Goal: Information Seeking & Learning: Learn about a topic

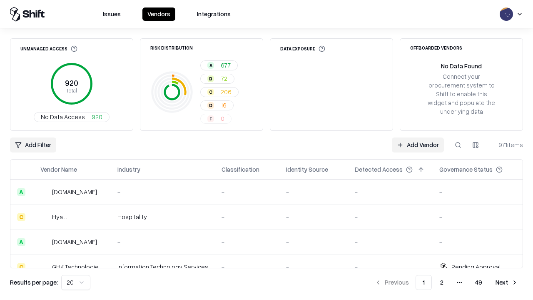
click at [76, 282] on html "Issues Vendors Integrations Unmanaged Access 920 Total No Data Access 920 Risk …" at bounding box center [266, 150] width 533 height 300
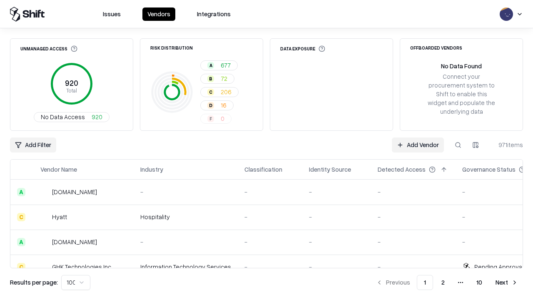
click at [507, 282] on button "Next" at bounding box center [507, 282] width 32 height 15
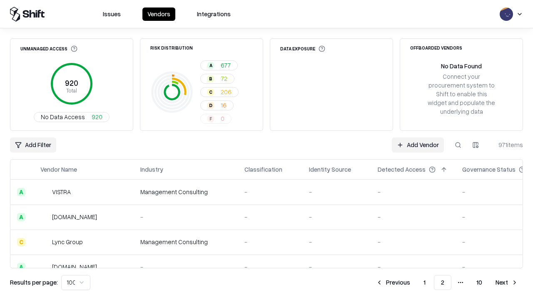
click at [507, 282] on button "Next" at bounding box center [507, 282] width 32 height 15
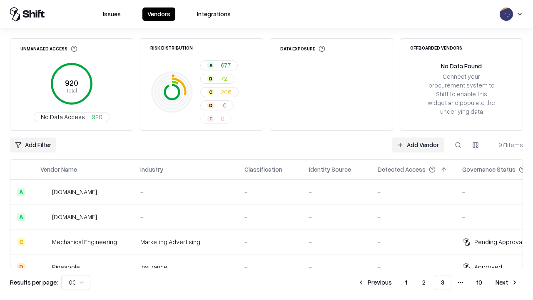
click at [507, 282] on button "Next" at bounding box center [507, 282] width 32 height 15
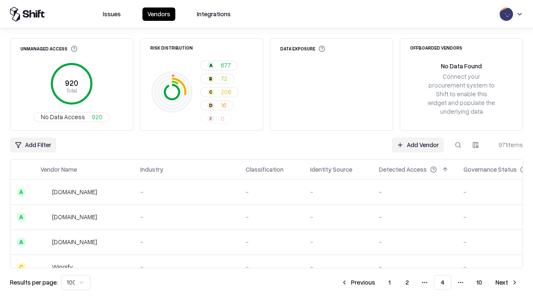
click at [507, 282] on button "Next" at bounding box center [507, 282] width 32 height 15
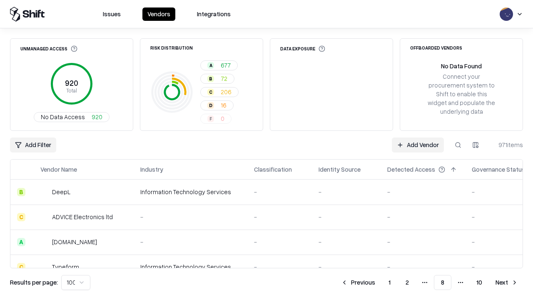
click at [507, 282] on button "Next" at bounding box center [507, 282] width 32 height 15
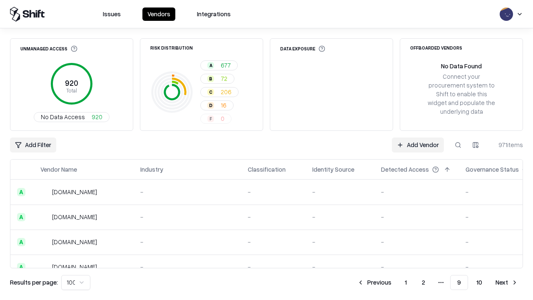
click at [507, 282] on button "Next" at bounding box center [507, 282] width 32 height 15
click at [393, 282] on button "Previous" at bounding box center [393, 282] width 44 height 15
click at [374, 282] on button "Previous" at bounding box center [374, 282] width 44 height 15
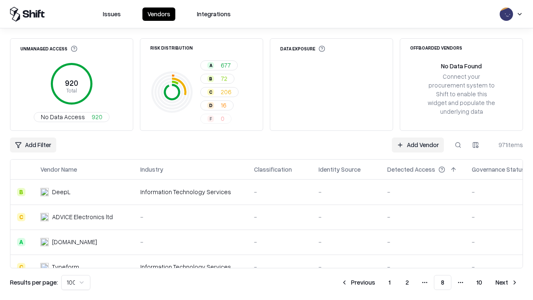
click at [358, 282] on button "Previous" at bounding box center [358, 282] width 44 height 15
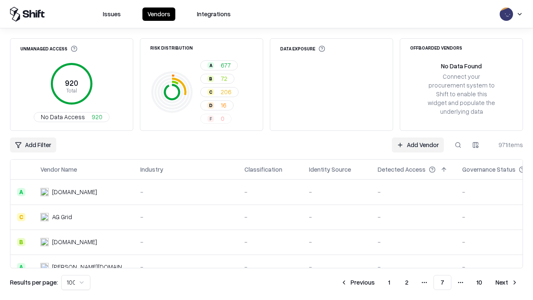
click at [358, 282] on button "Previous" at bounding box center [358, 282] width 44 height 15
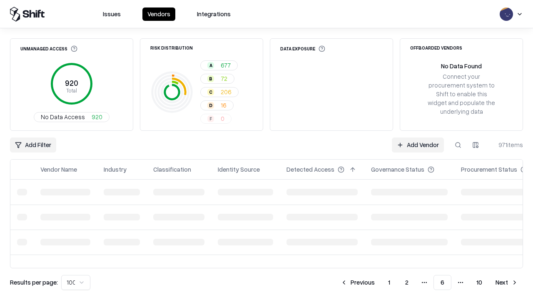
click at [358, 282] on button "Previous" at bounding box center [358, 282] width 44 height 15
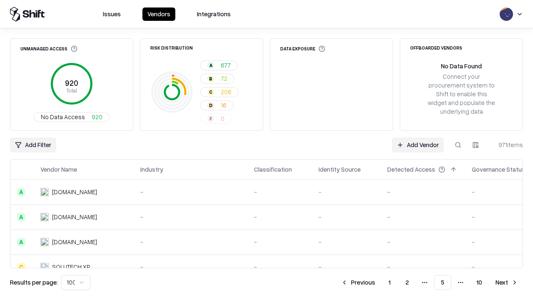
click at [358, 282] on button "Previous" at bounding box center [358, 282] width 44 height 15
